Goal: Find specific page/section

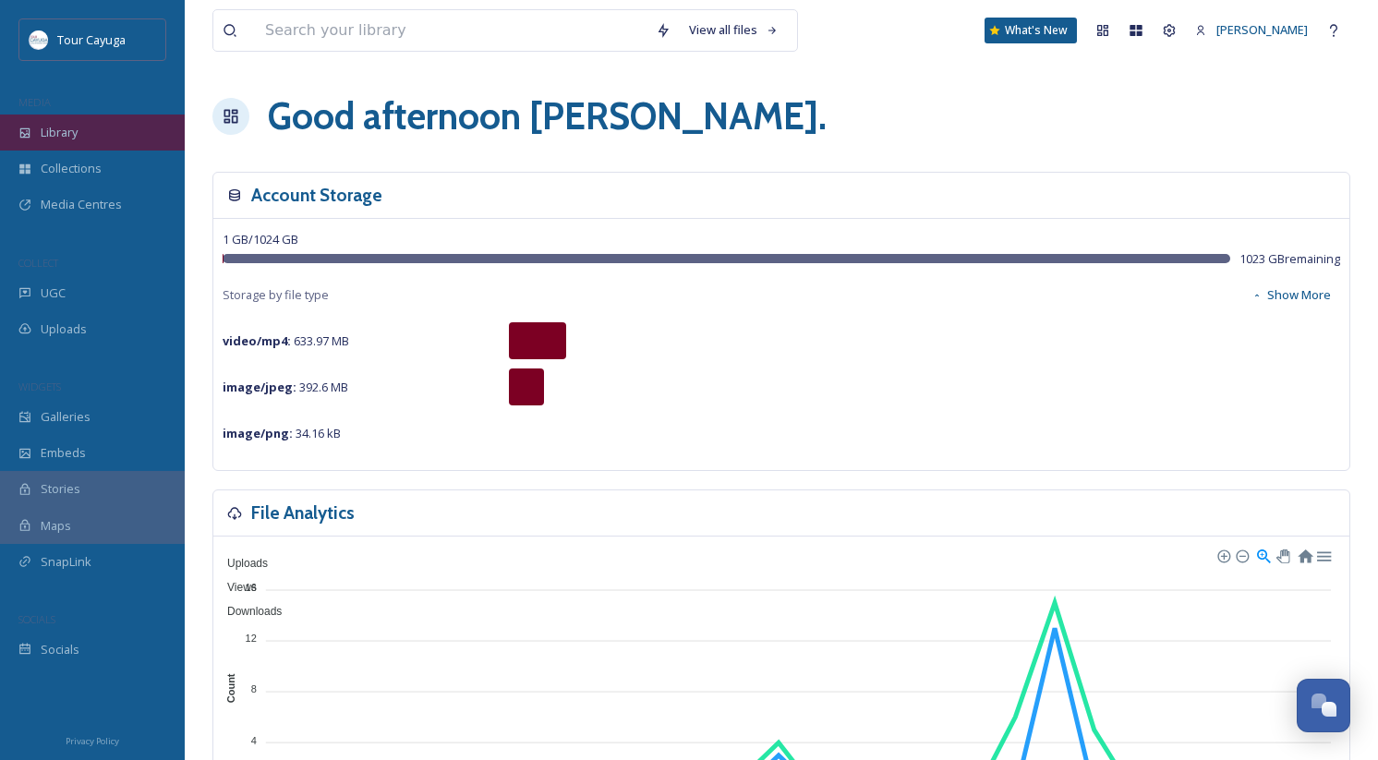
click at [104, 144] on div "Library" at bounding box center [92, 133] width 185 height 36
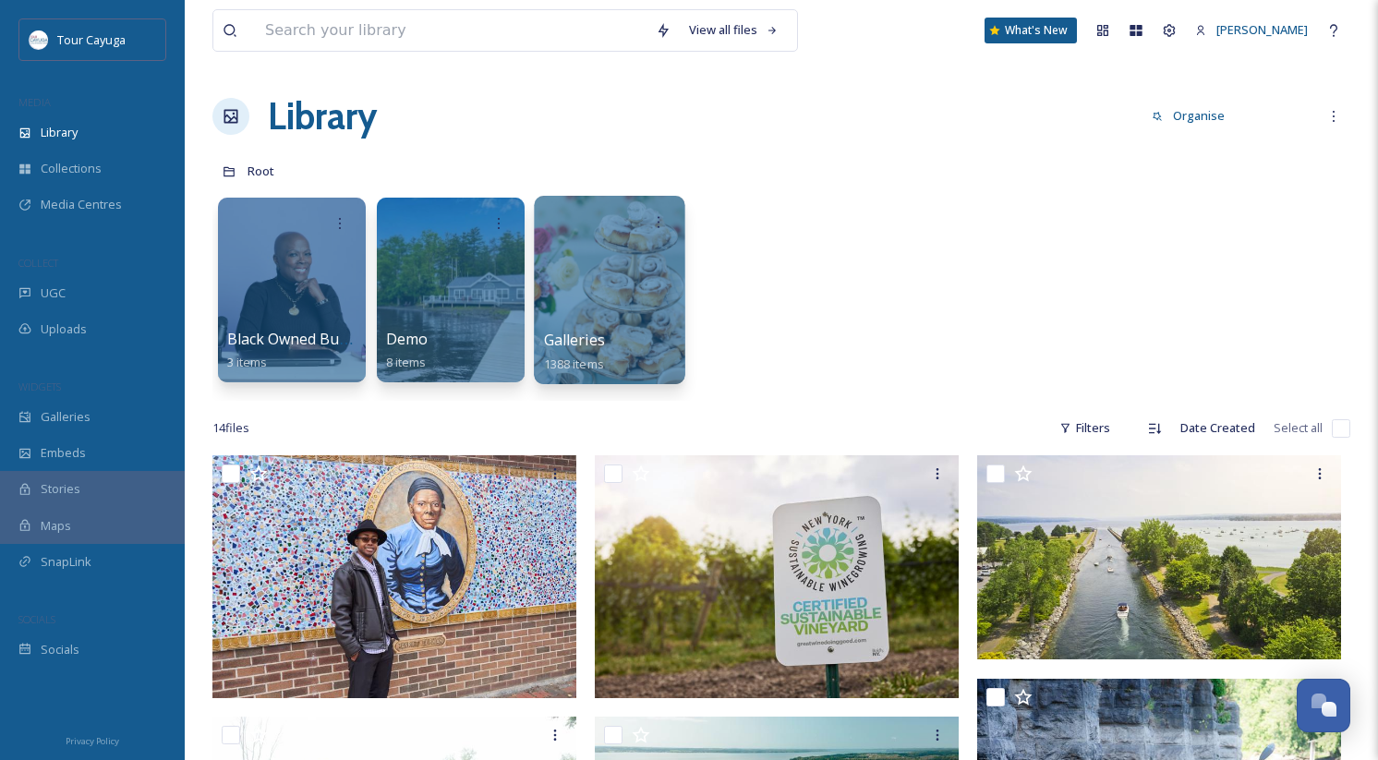
click at [537, 345] on div at bounding box center [609, 290] width 151 height 188
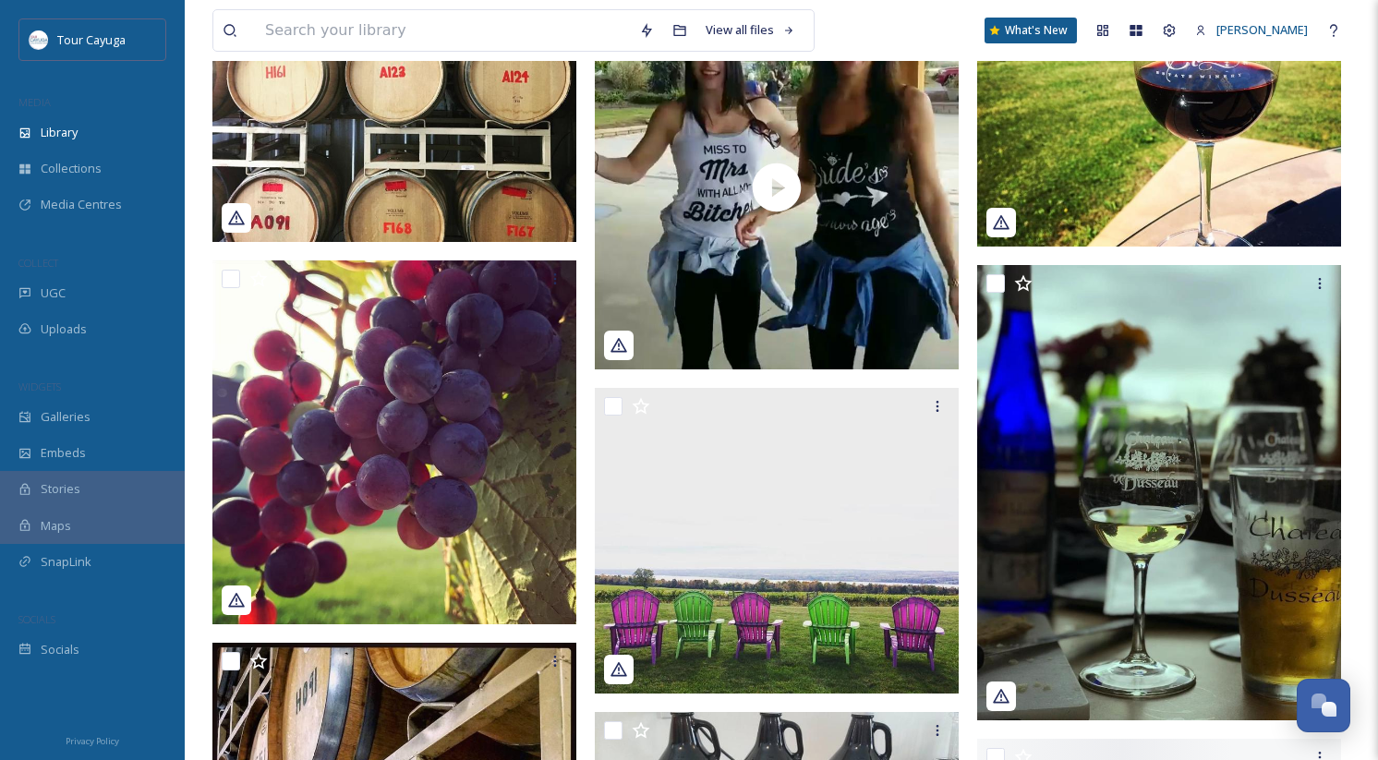
scroll to position [25409, 0]
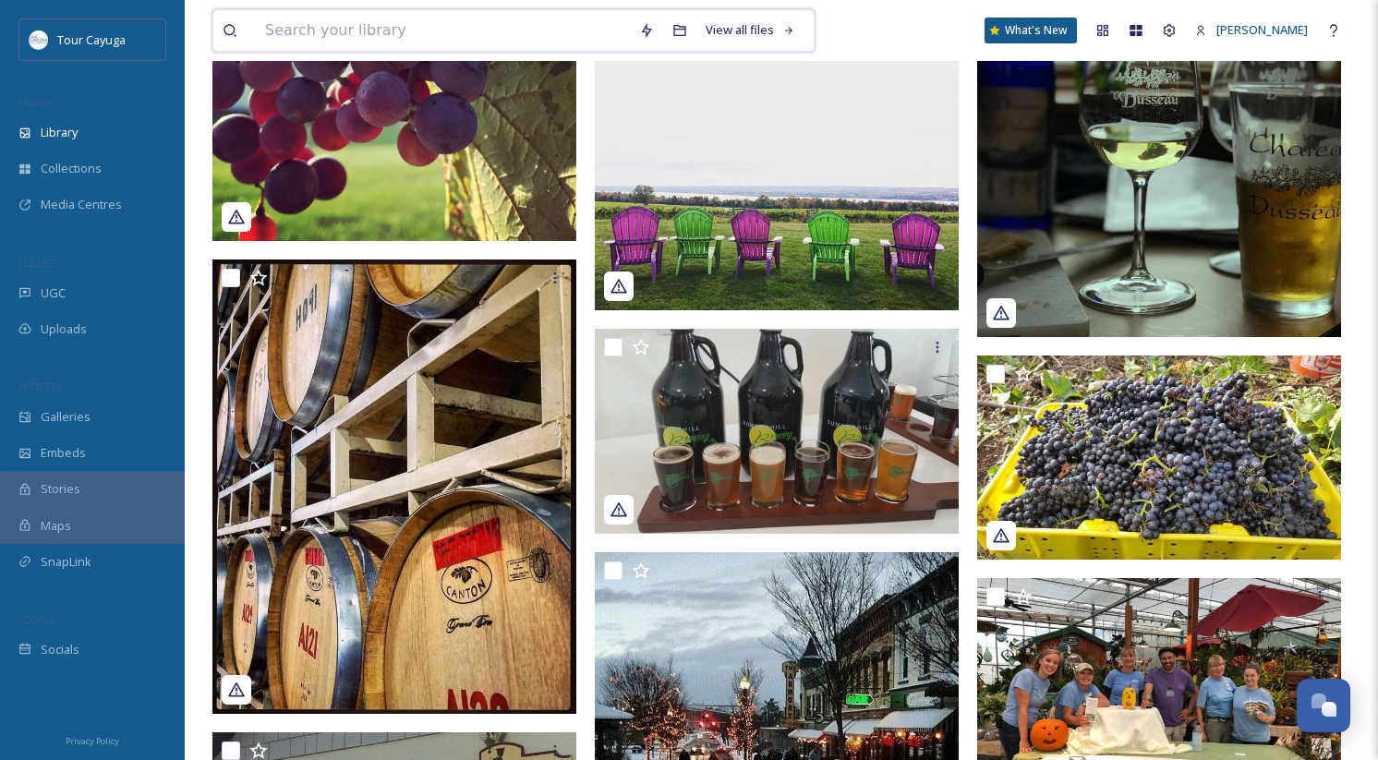
click at [350, 39] on input at bounding box center [443, 30] width 374 height 41
type input "sweets"
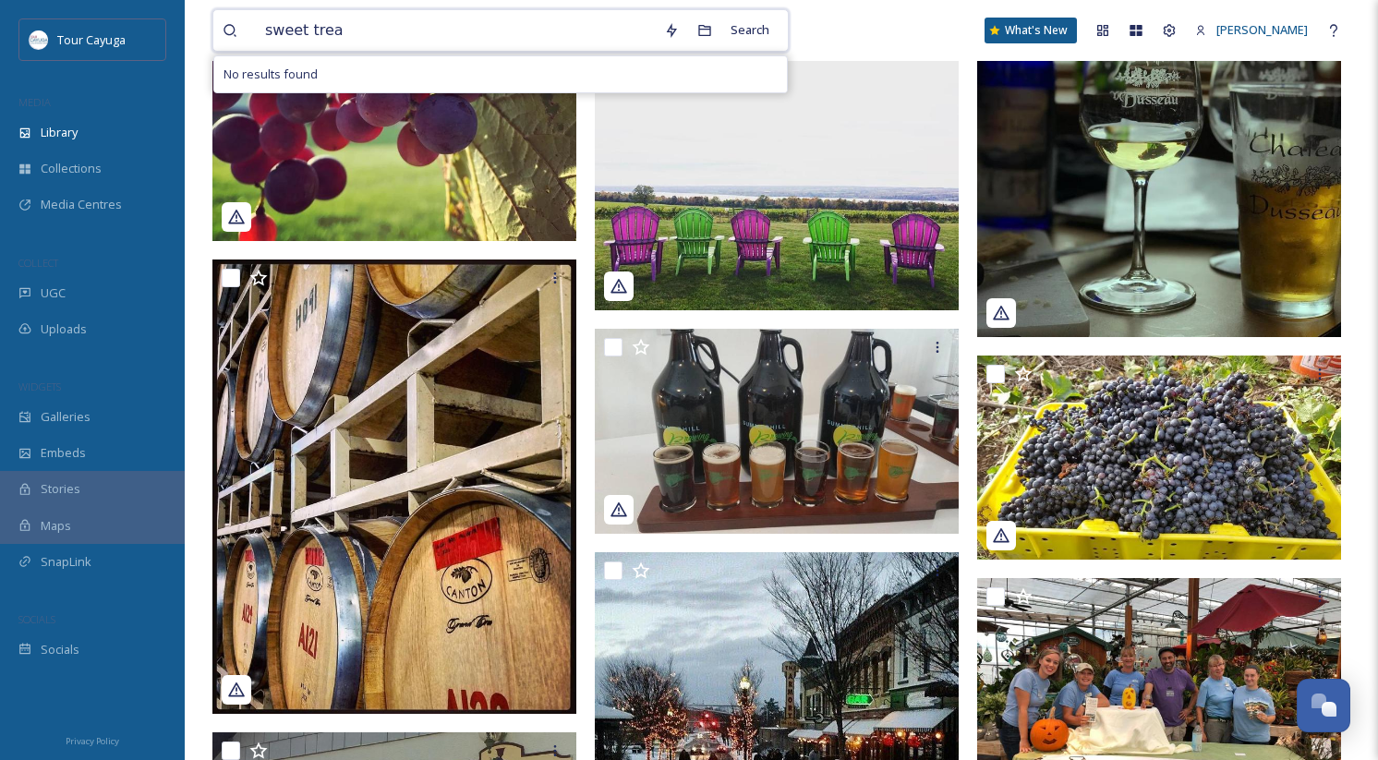
type input "sweet treat"
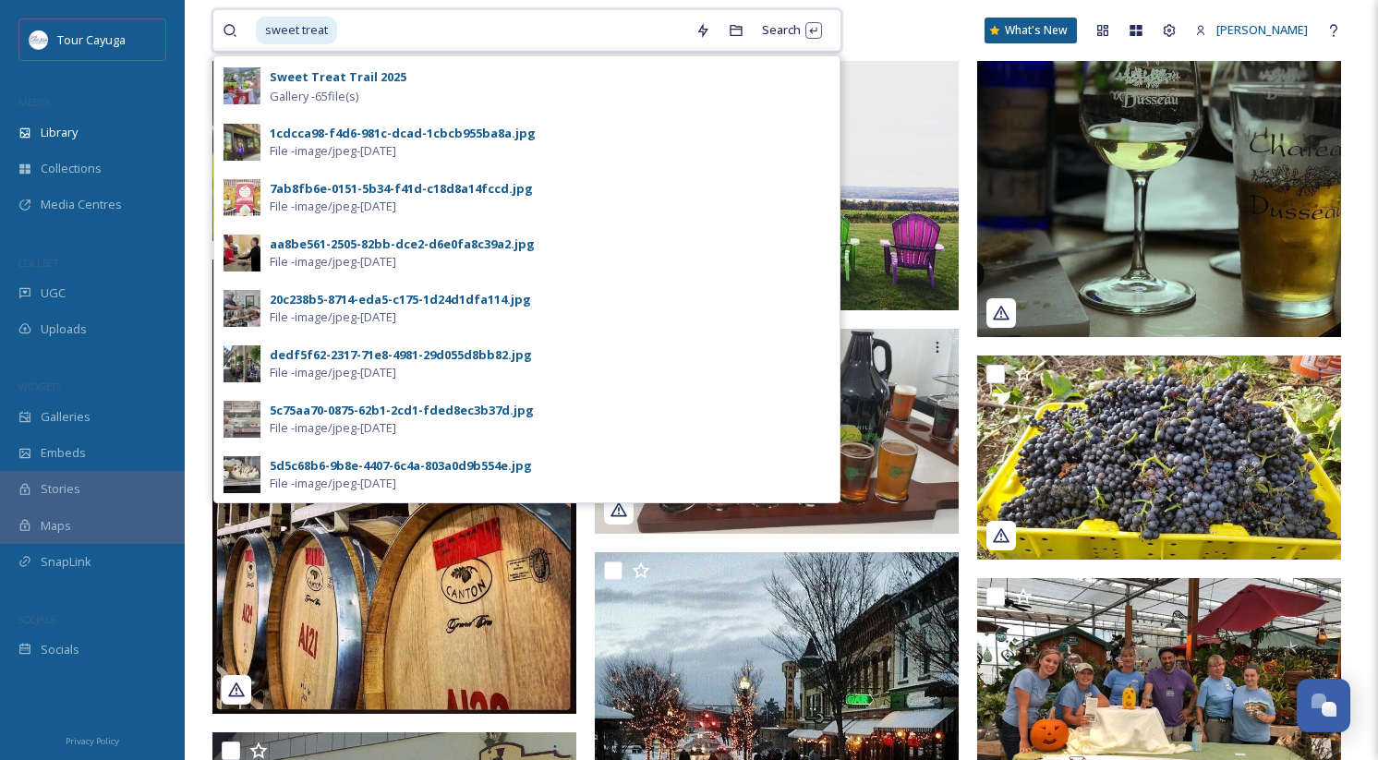
click at [291, 38] on span "sweet treat" at bounding box center [296, 30] width 81 height 27
click at [785, 22] on div "Search Press Enter to search" at bounding box center [792, 30] width 79 height 36
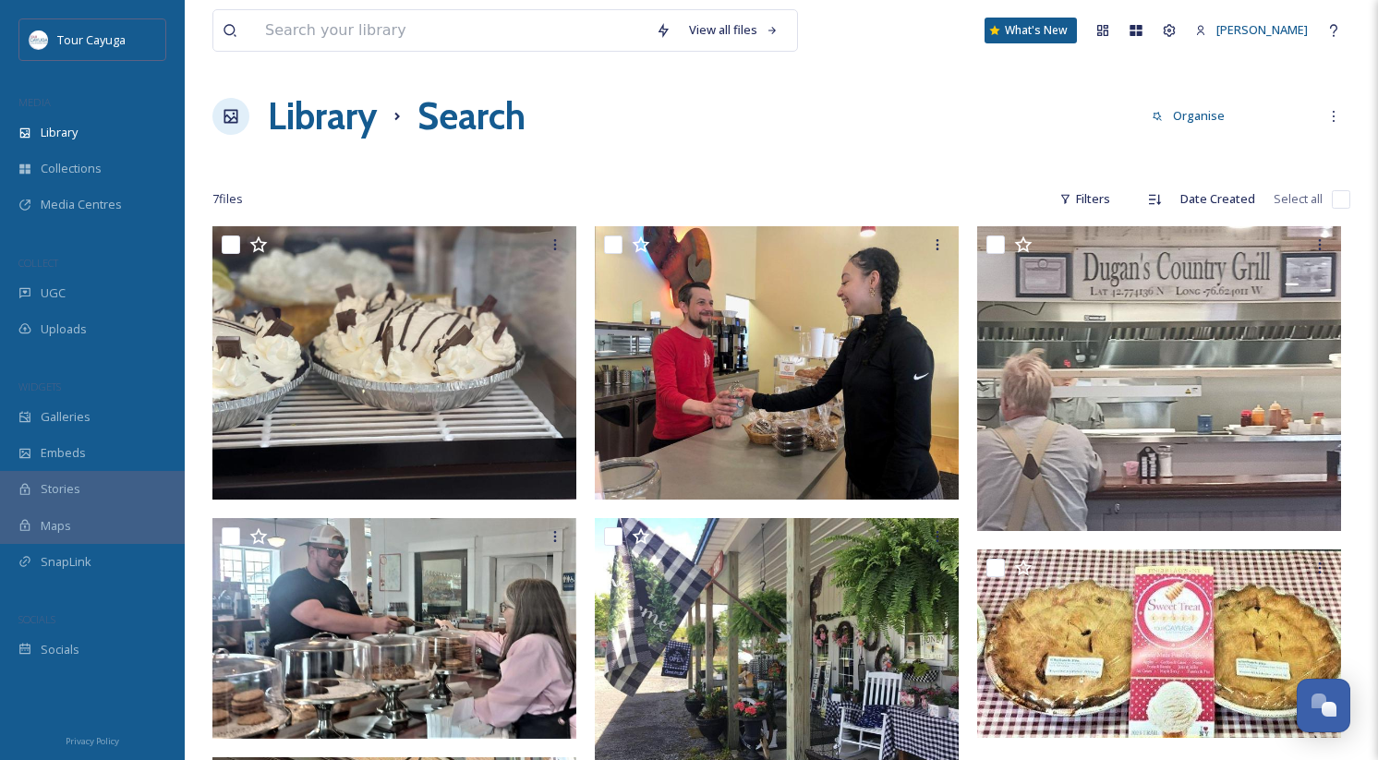
click at [450, 124] on h1 "Search" at bounding box center [472, 116] width 108 height 55
click at [104, 151] on div "Collections" at bounding box center [92, 169] width 185 height 36
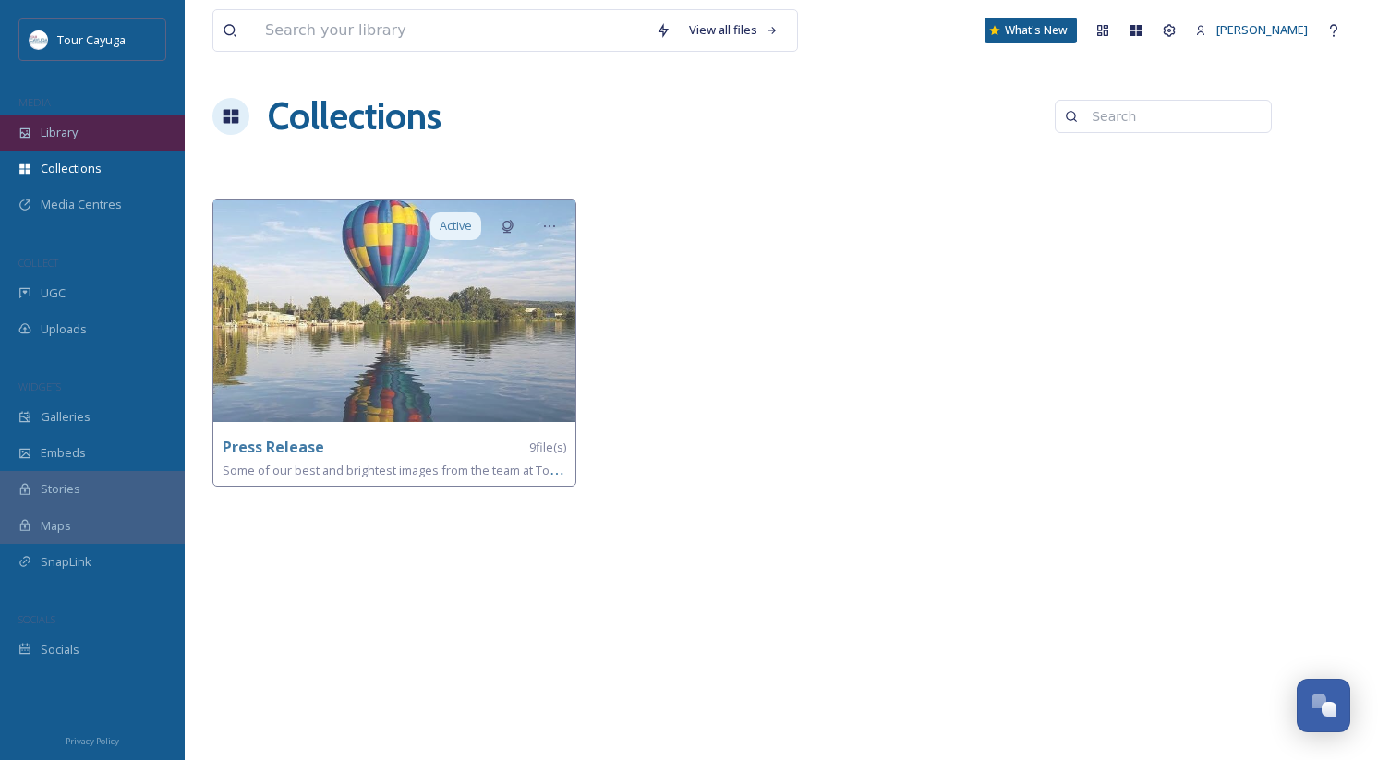
click at [104, 130] on div "Library" at bounding box center [92, 133] width 185 height 36
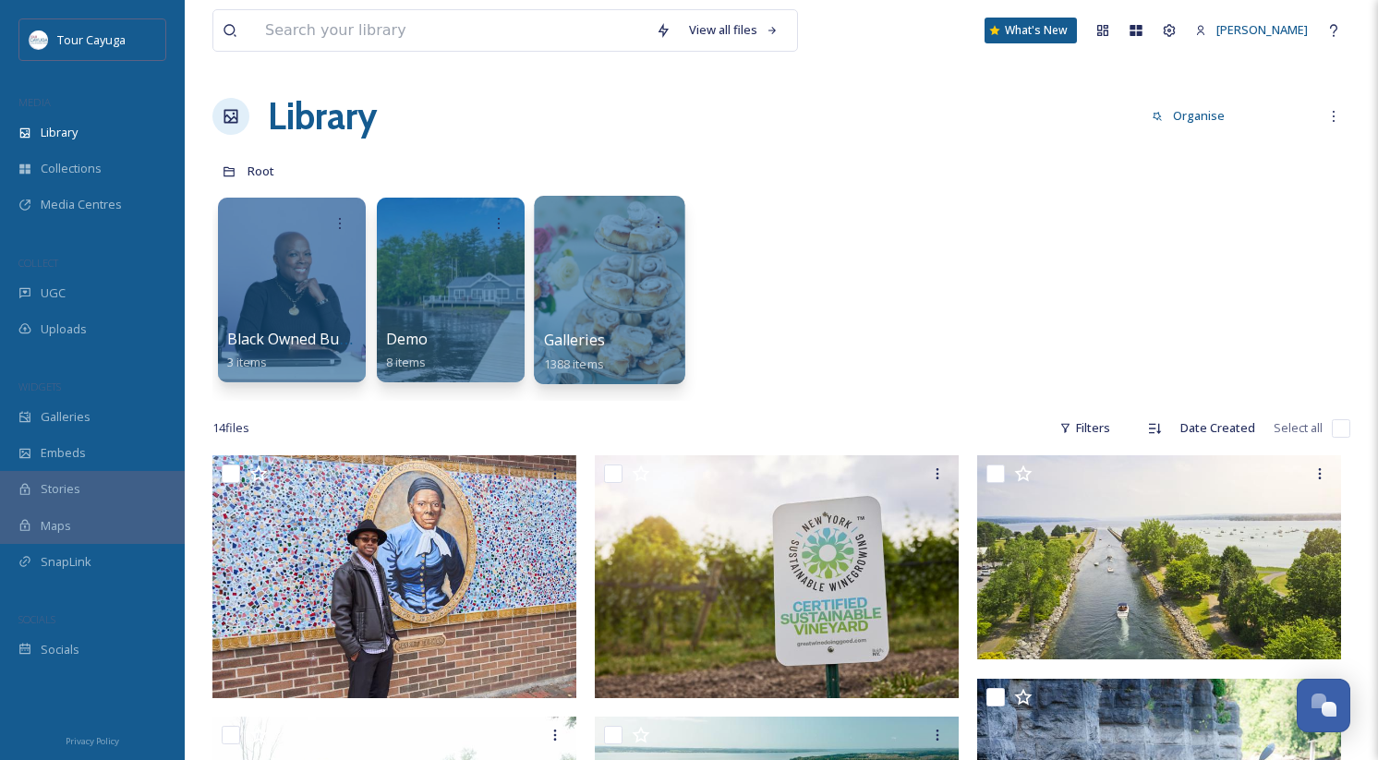
click at [614, 286] on div at bounding box center [609, 290] width 151 height 188
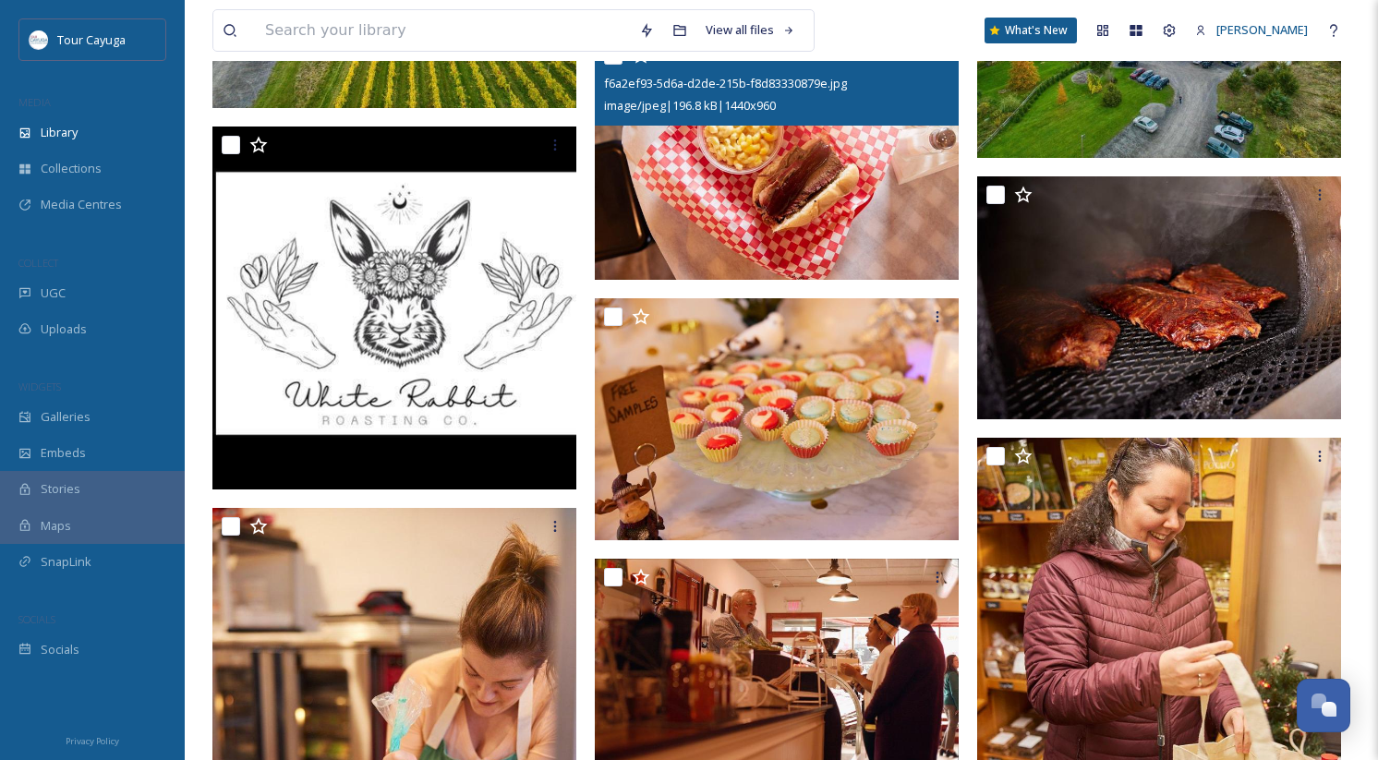
scroll to position [1256, 0]
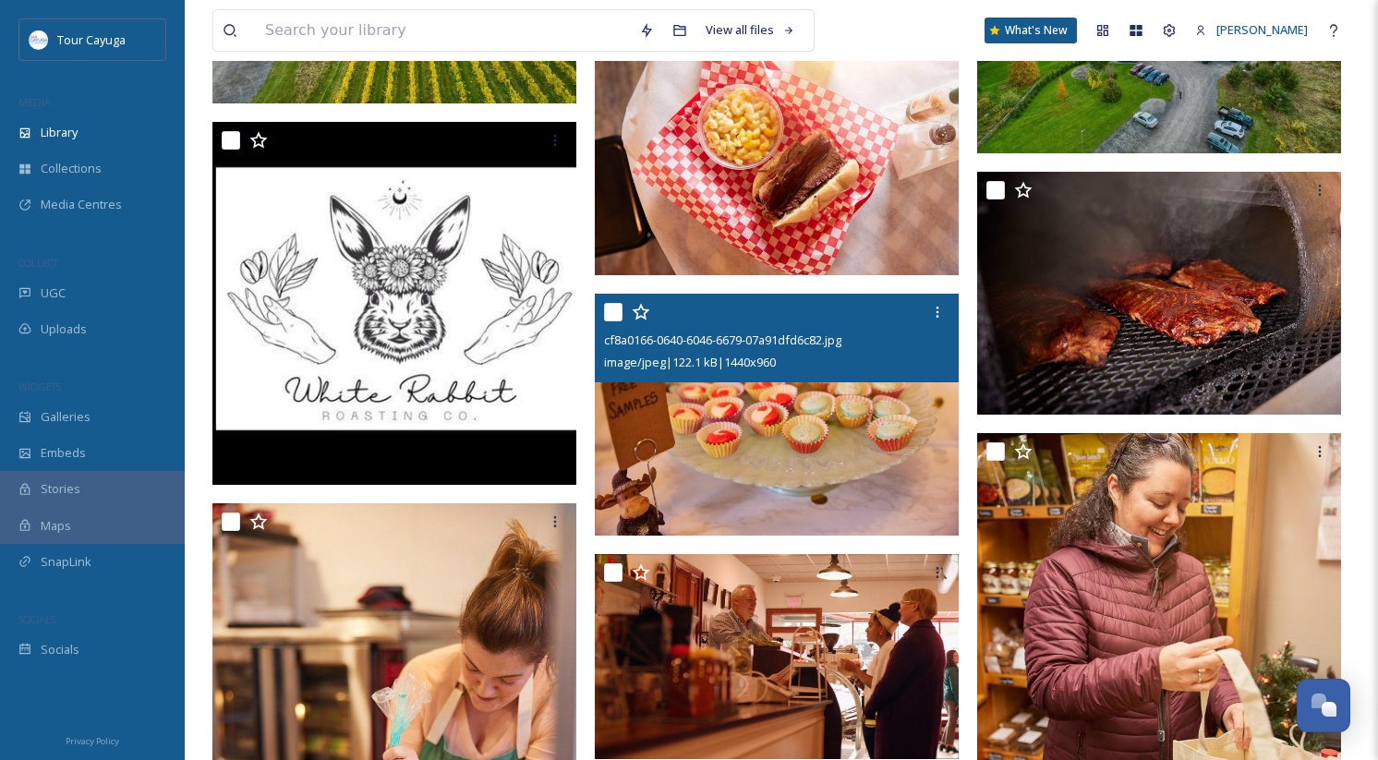
click at [743, 462] on img at bounding box center [777, 415] width 364 height 243
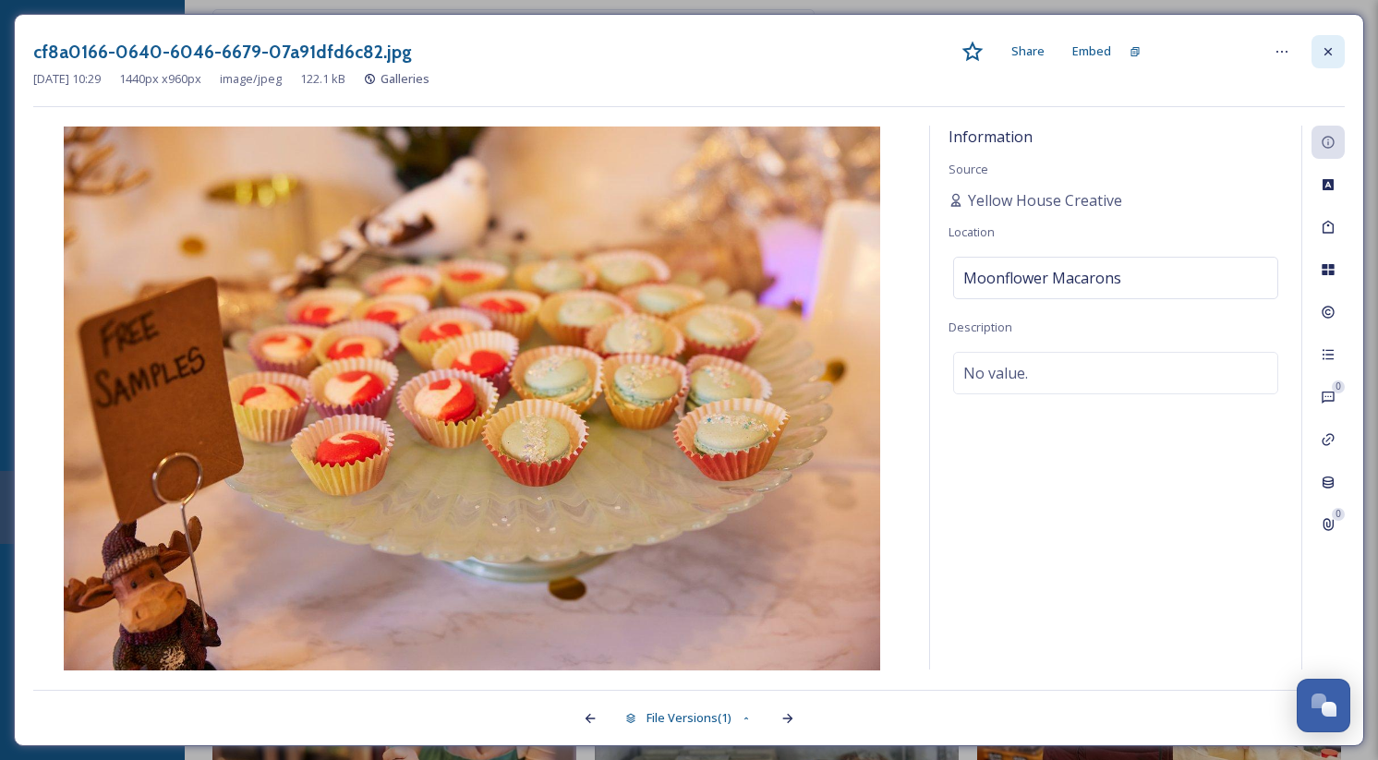
click at [1334, 42] on div at bounding box center [1328, 51] width 33 height 33
